Goal: Communication & Community: Answer question/provide support

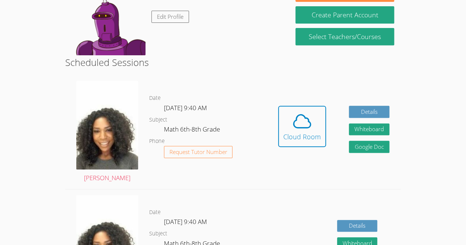
scroll to position [142, 0]
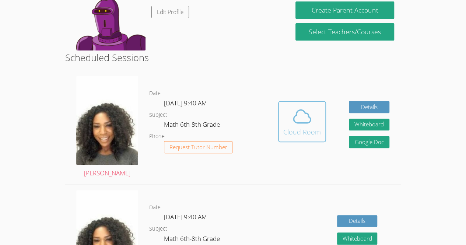
click at [295, 110] on icon at bounding box center [301, 116] width 17 height 13
click at [299, 106] on icon at bounding box center [302, 116] width 21 height 21
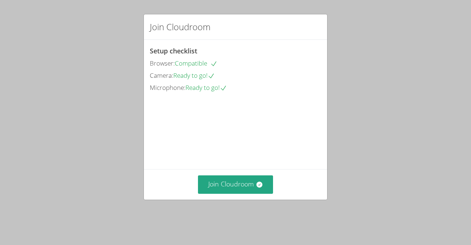
click at [265, 11] on div "Join Cloudroom Setup checklist Browser: Compatible Camera: Ready to go! Microph…" at bounding box center [235, 122] width 471 height 245
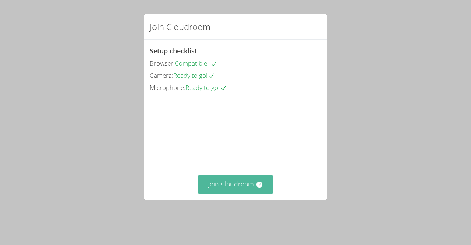
click at [223, 193] on button "Join Cloudroom" at bounding box center [235, 184] width 75 height 18
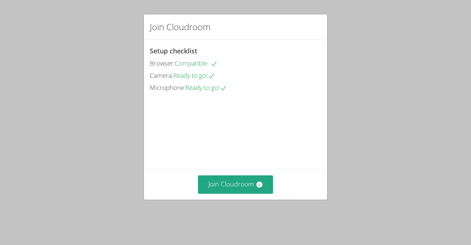
click at [216, 154] on video at bounding box center [205, 126] width 110 height 55
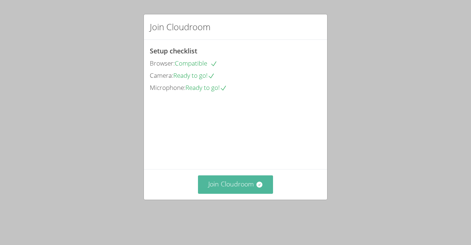
click at [218, 192] on button "Join Cloudroom" at bounding box center [235, 184] width 75 height 18
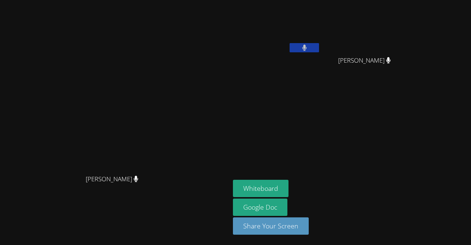
click at [319, 46] on button at bounding box center [304, 47] width 29 height 9
click at [319, 45] on button at bounding box center [304, 47] width 29 height 9
click at [319, 46] on button at bounding box center [304, 47] width 29 height 9
click at [309, 47] on icon at bounding box center [305, 48] width 8 height 6
click at [289, 194] on button "Whiteboard" at bounding box center [261, 188] width 56 height 17
